Goal: Task Accomplishment & Management: Manage account settings

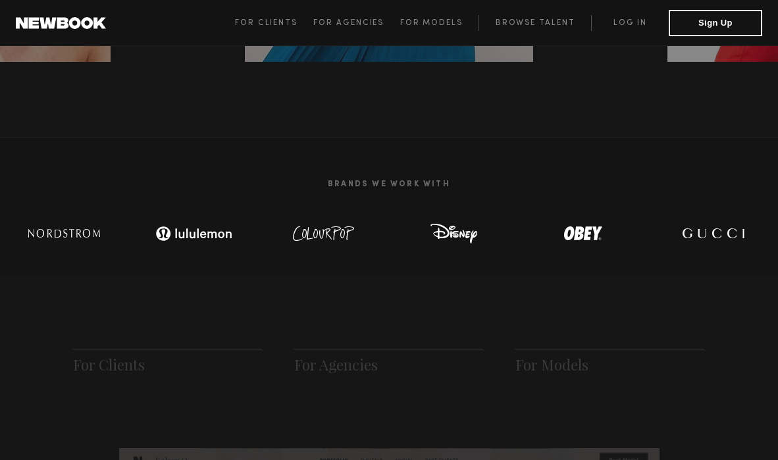
scroll to position [376, 0]
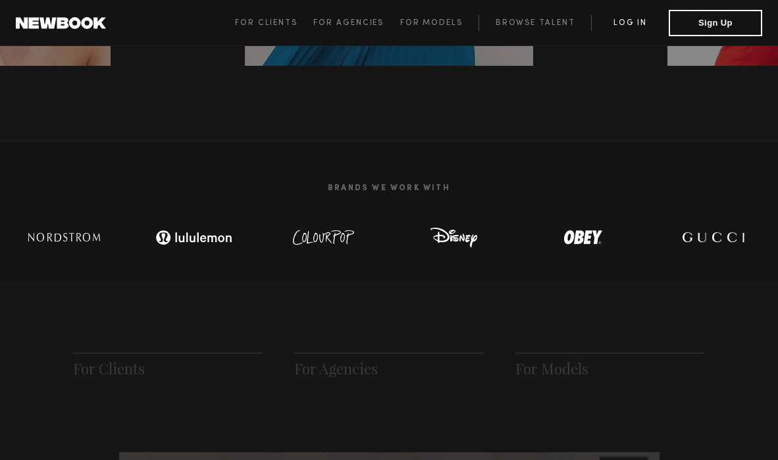
click at [630, 21] on link "Log in" at bounding box center [630, 23] width 78 height 16
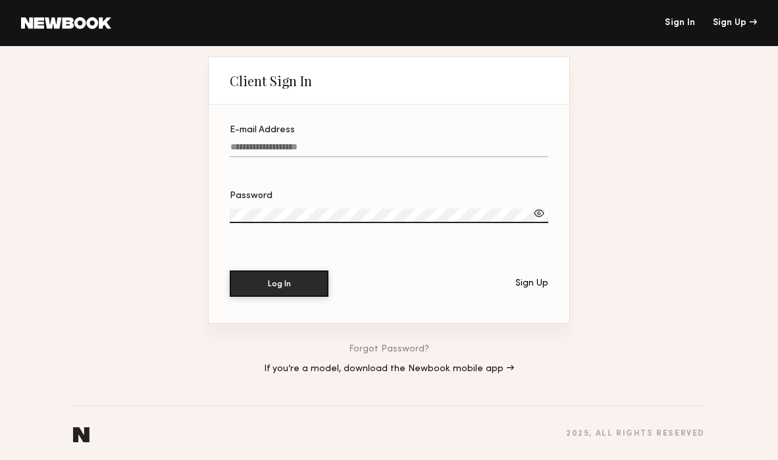
click at [352, 145] on input "E-mail Address" at bounding box center [389, 149] width 319 height 15
type input "**********"
click at [307, 206] on label "Password" at bounding box center [389, 214] width 319 height 45
click at [536, 218] on div at bounding box center [538, 213] width 13 height 13
click at [309, 288] on button "Log In" at bounding box center [279, 283] width 99 height 26
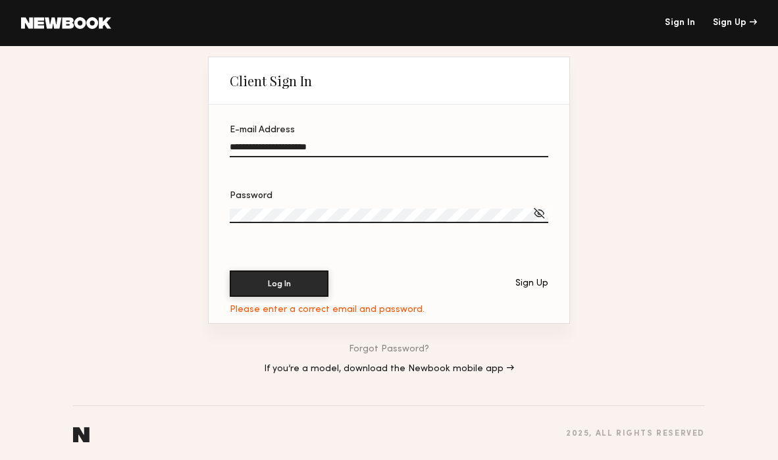
click at [373, 349] on link "Forgot Password?" at bounding box center [389, 349] width 80 height 9
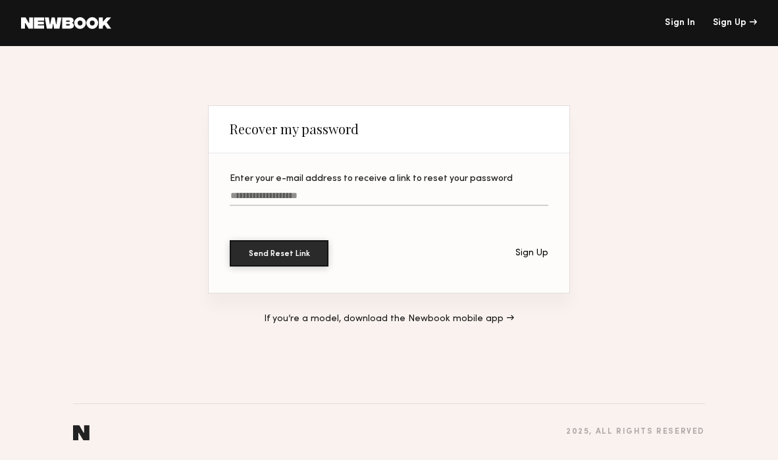
click at [311, 199] on input "Enter your e-mail address to receive a link to reset your password" at bounding box center [389, 198] width 319 height 15
type input "**********"
click at [277, 253] on button "Send Reset Link" at bounding box center [279, 253] width 99 height 26
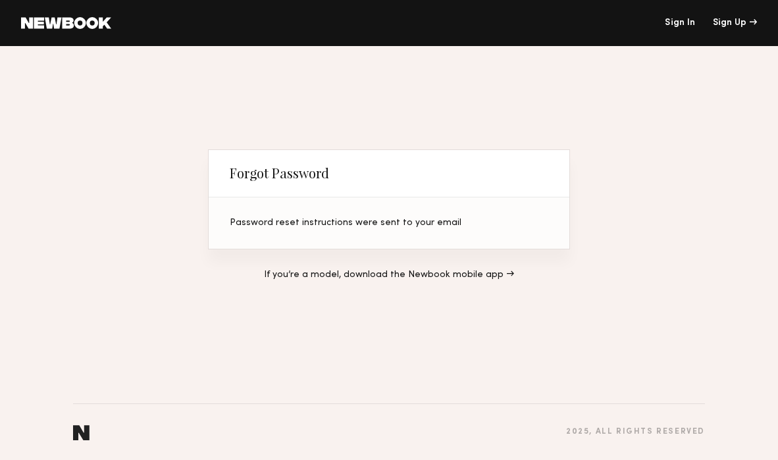
click at [678, 26] on link "Sign In" at bounding box center [680, 22] width 30 height 9
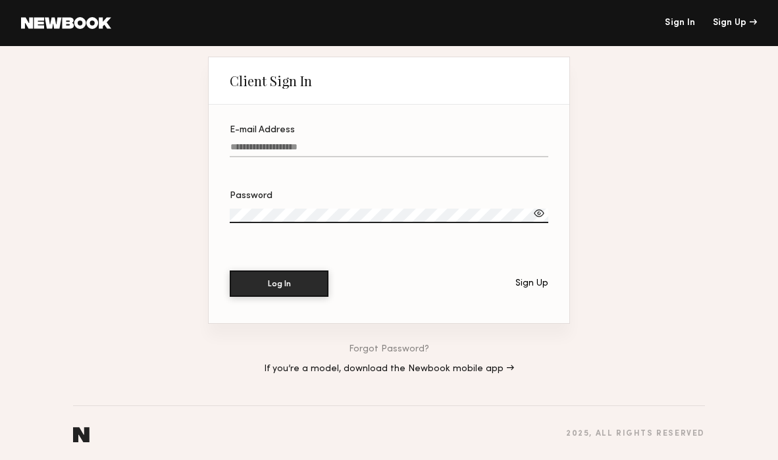
click at [320, 148] on input "E-mail Address" at bounding box center [389, 149] width 319 height 15
type input "**********"
click at [290, 293] on button "Log In" at bounding box center [279, 283] width 99 height 26
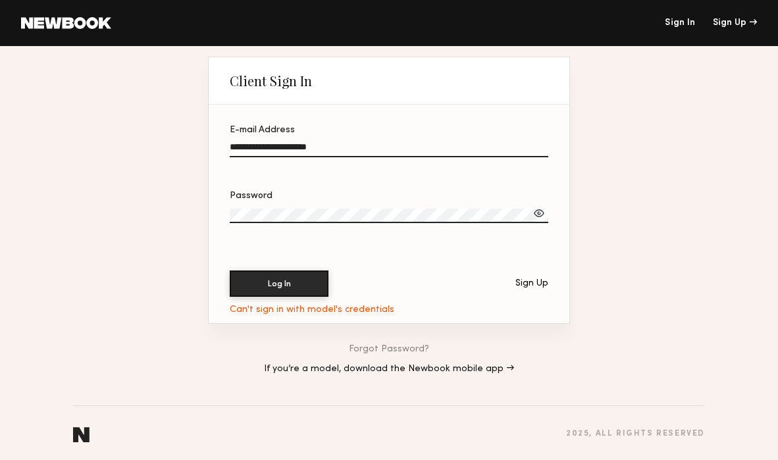
click at [540, 215] on div at bounding box center [538, 213] width 13 height 13
click at [318, 207] on label "Password" at bounding box center [389, 214] width 319 height 45
click at [311, 282] on button "Log In" at bounding box center [279, 283] width 99 height 26
click at [311, 194] on div "Password" at bounding box center [389, 196] width 319 height 9
click at [311, 207] on label "Password" at bounding box center [389, 214] width 319 height 45
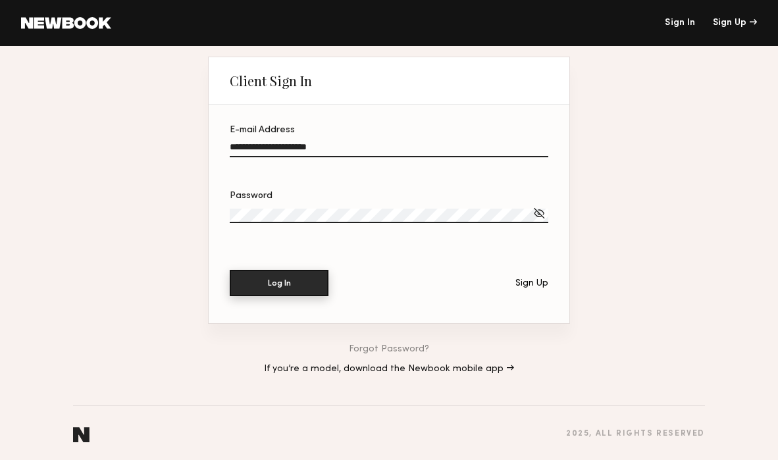
click at [296, 279] on button "Log In" at bounding box center [279, 283] width 99 height 26
click at [282, 279] on button "Log In" at bounding box center [279, 283] width 99 height 26
click at [301, 280] on button "Log In" at bounding box center [279, 283] width 99 height 26
click at [359, 371] on link "If you’re a model, download the Newbook mobile app →" at bounding box center [389, 369] width 250 height 9
click at [54, 21] on link at bounding box center [66, 23] width 90 height 12
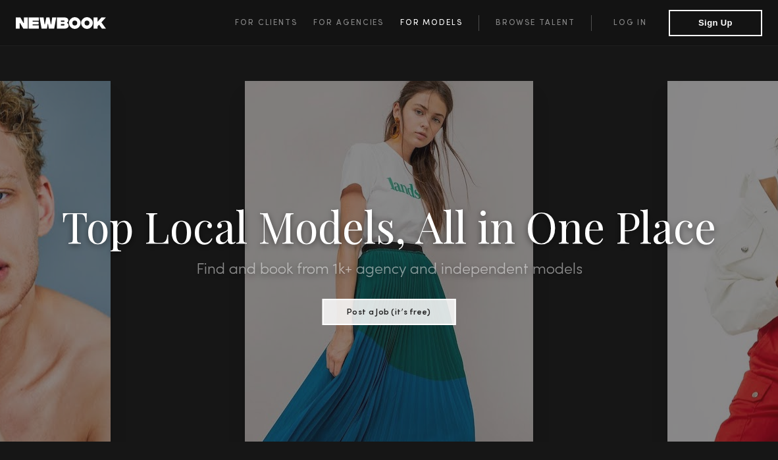
click at [451, 21] on span "For Models" at bounding box center [431, 23] width 63 height 8
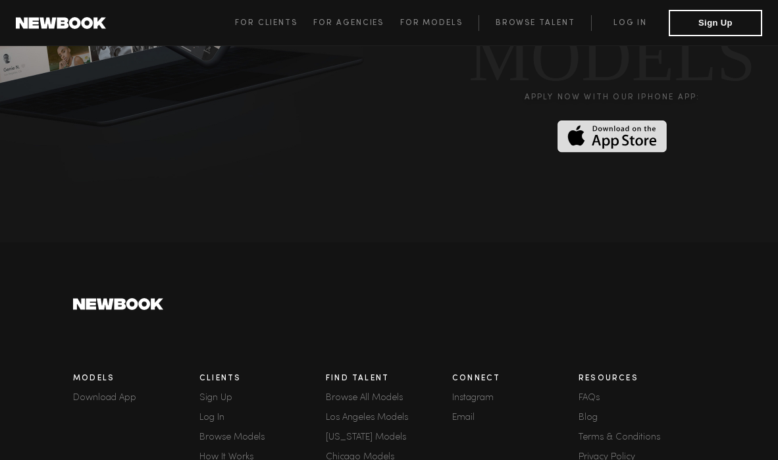
scroll to position [3680, 0]
